Goal: Check status: Check status

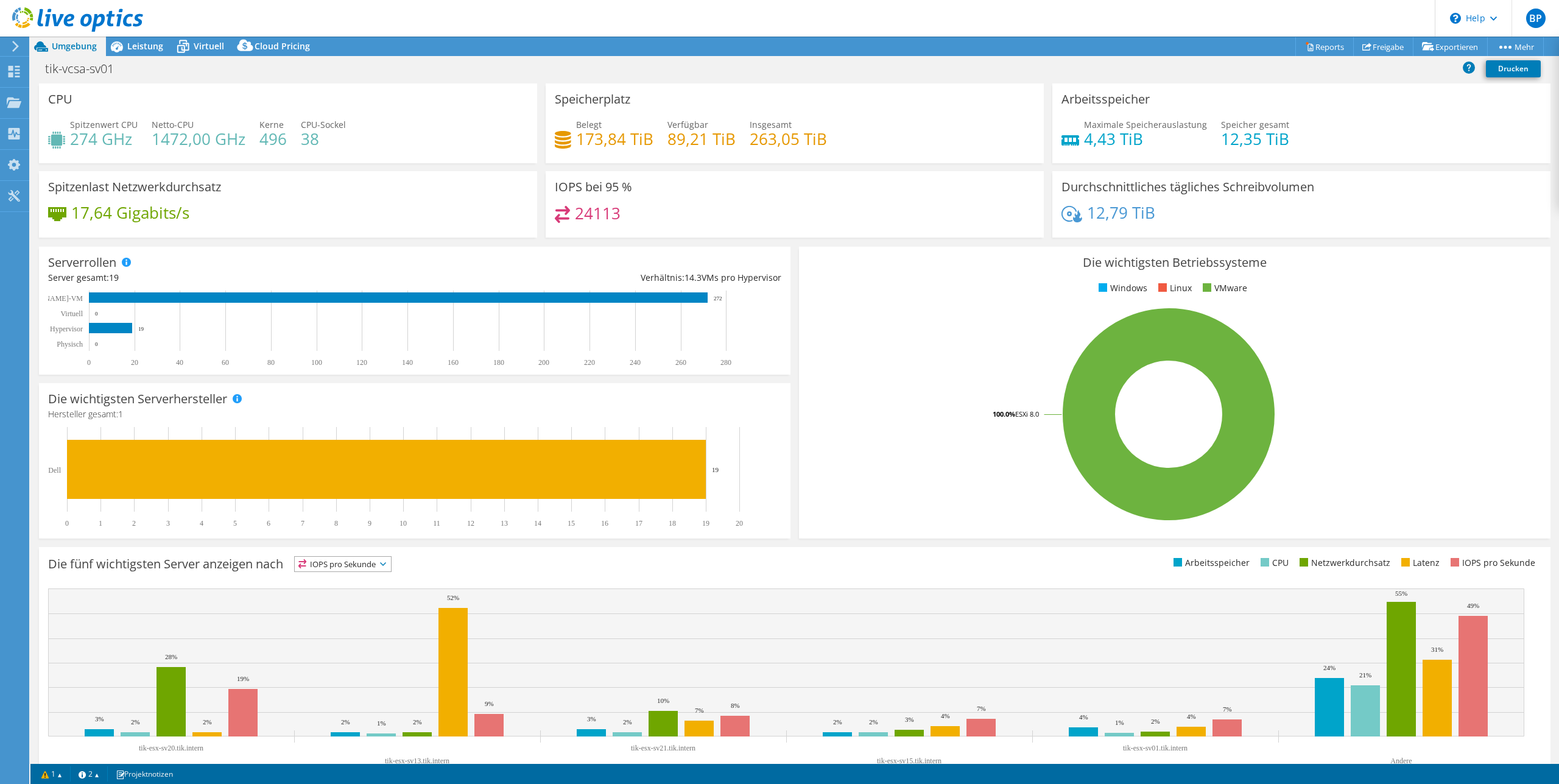
select select "EUFrankfurt"
select select "USD"
click at [19, 74] on use at bounding box center [14, 72] width 11 height 11
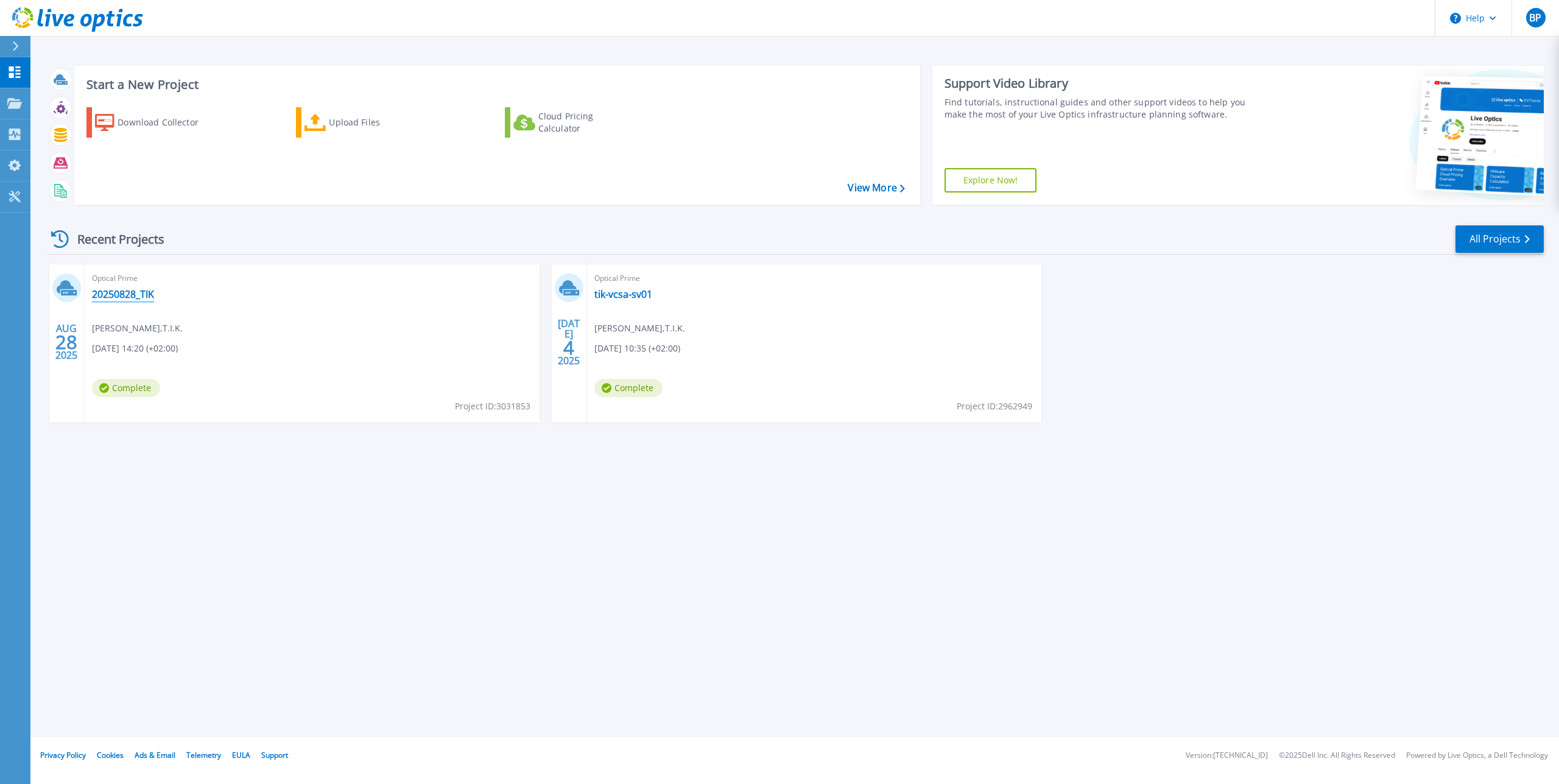
click at [144, 293] on link "20250828_TIK" at bounding box center [122, 294] width 62 height 12
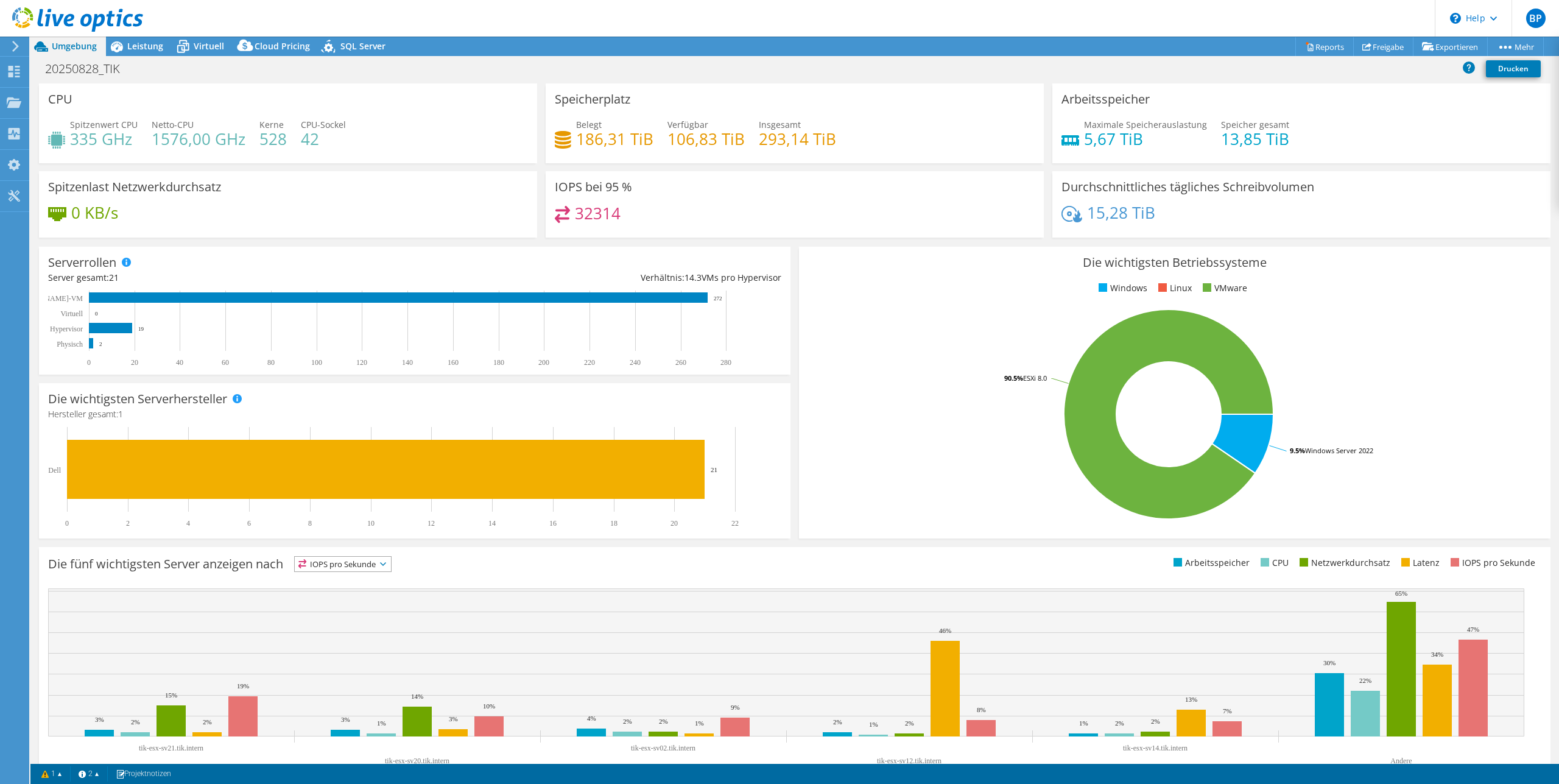
select select "EUFrankfurt"
select select "USD"
